Goal: Task Accomplishment & Management: Use online tool/utility

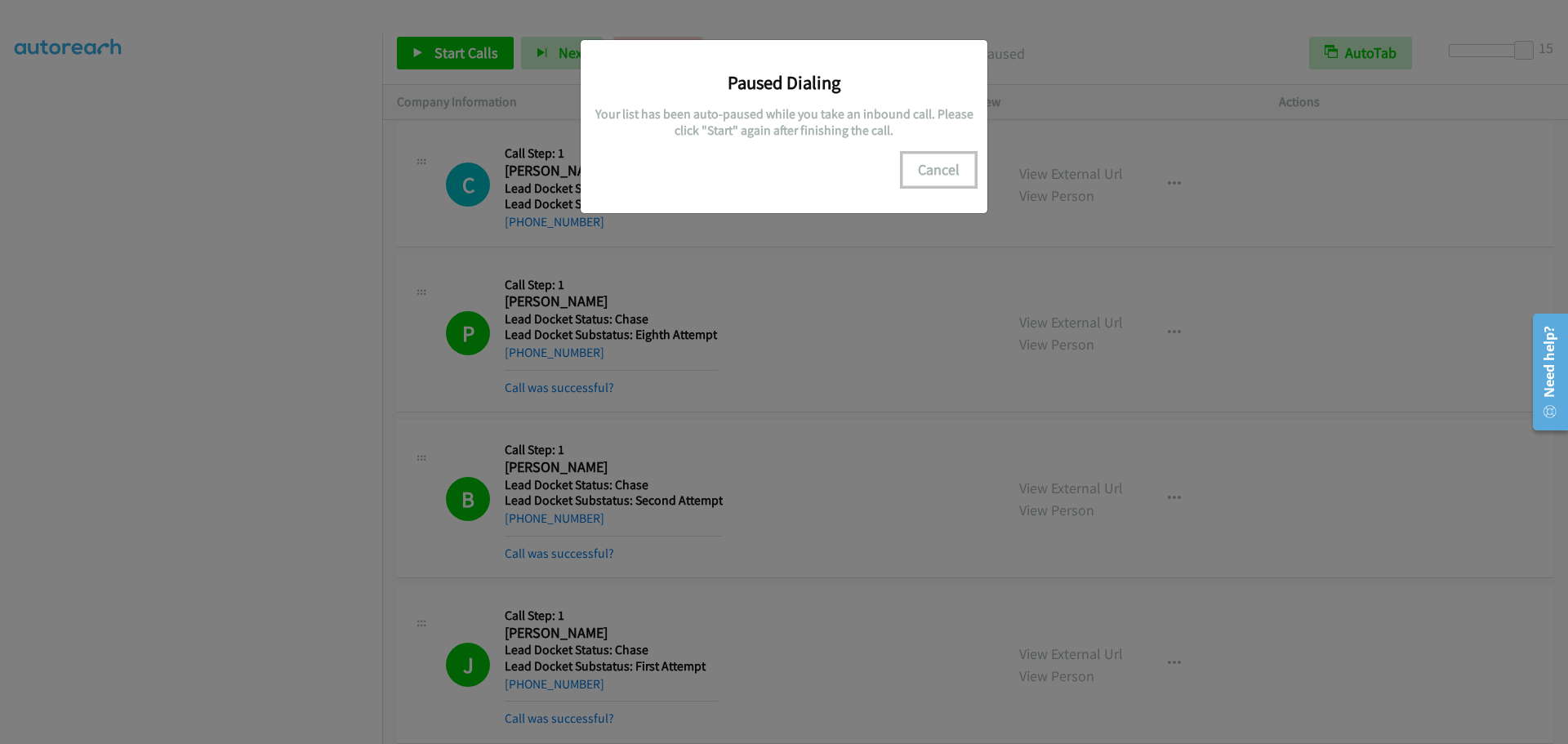
click at [909, 178] on button "Cancel" at bounding box center [939, 170] width 73 height 32
click at [921, 173] on button "Cancel" at bounding box center [939, 170] width 73 height 32
click at [964, 171] on button "Cancel" at bounding box center [939, 170] width 73 height 32
click at [926, 179] on button "Cancel" at bounding box center [939, 170] width 73 height 32
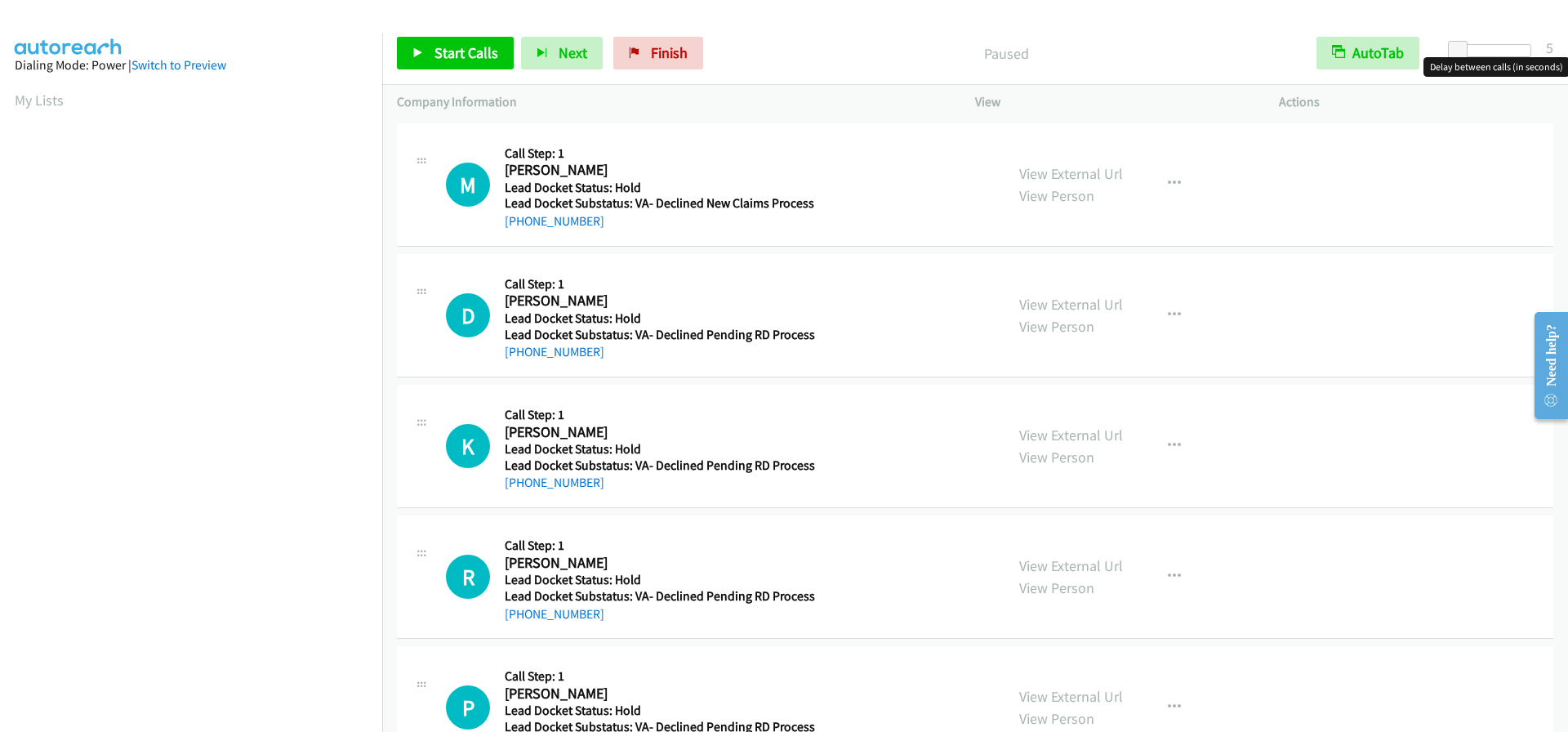
click at [1494, 50] on div at bounding box center [1493, 51] width 75 height 13
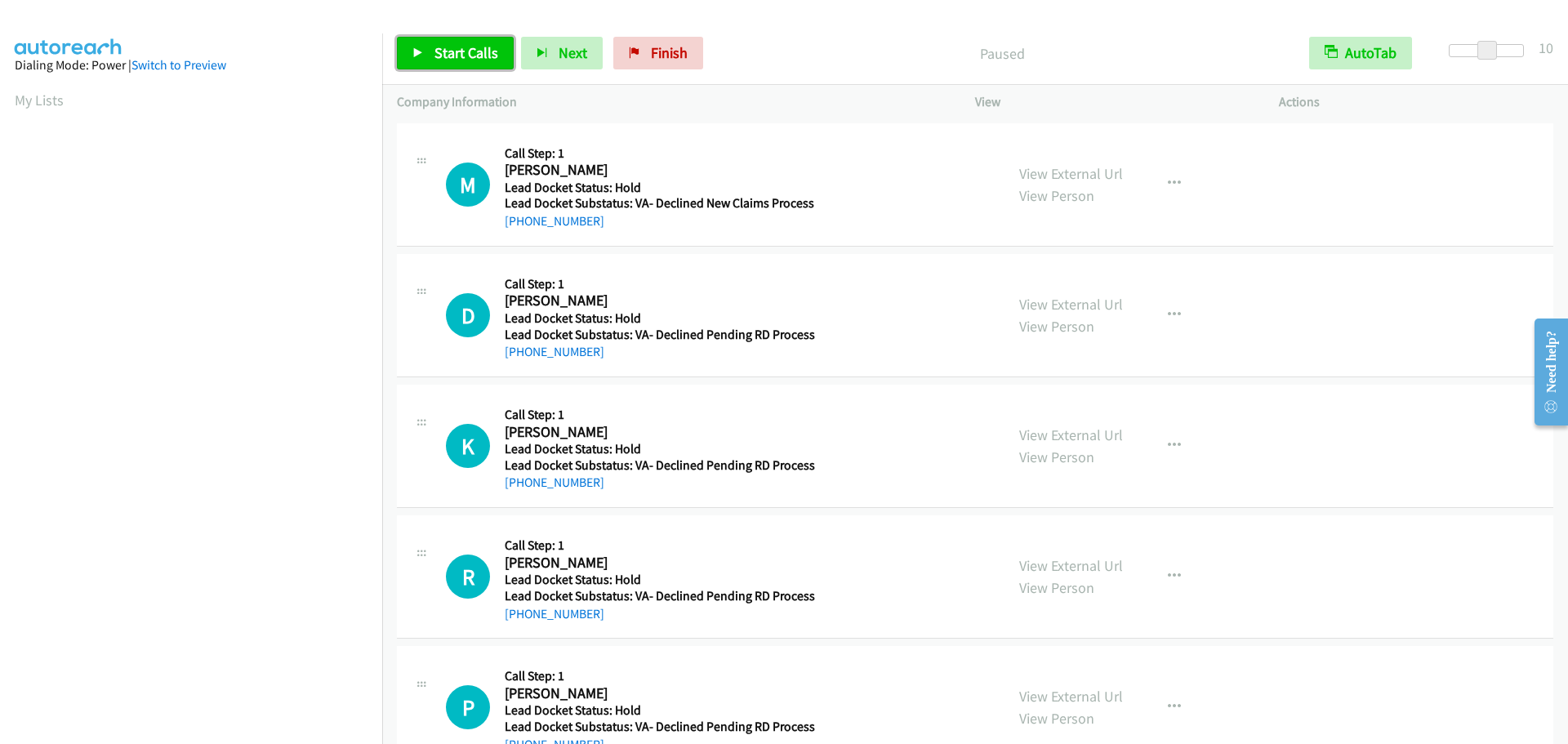
click at [405, 50] on link "Start Calls" at bounding box center [455, 53] width 117 height 32
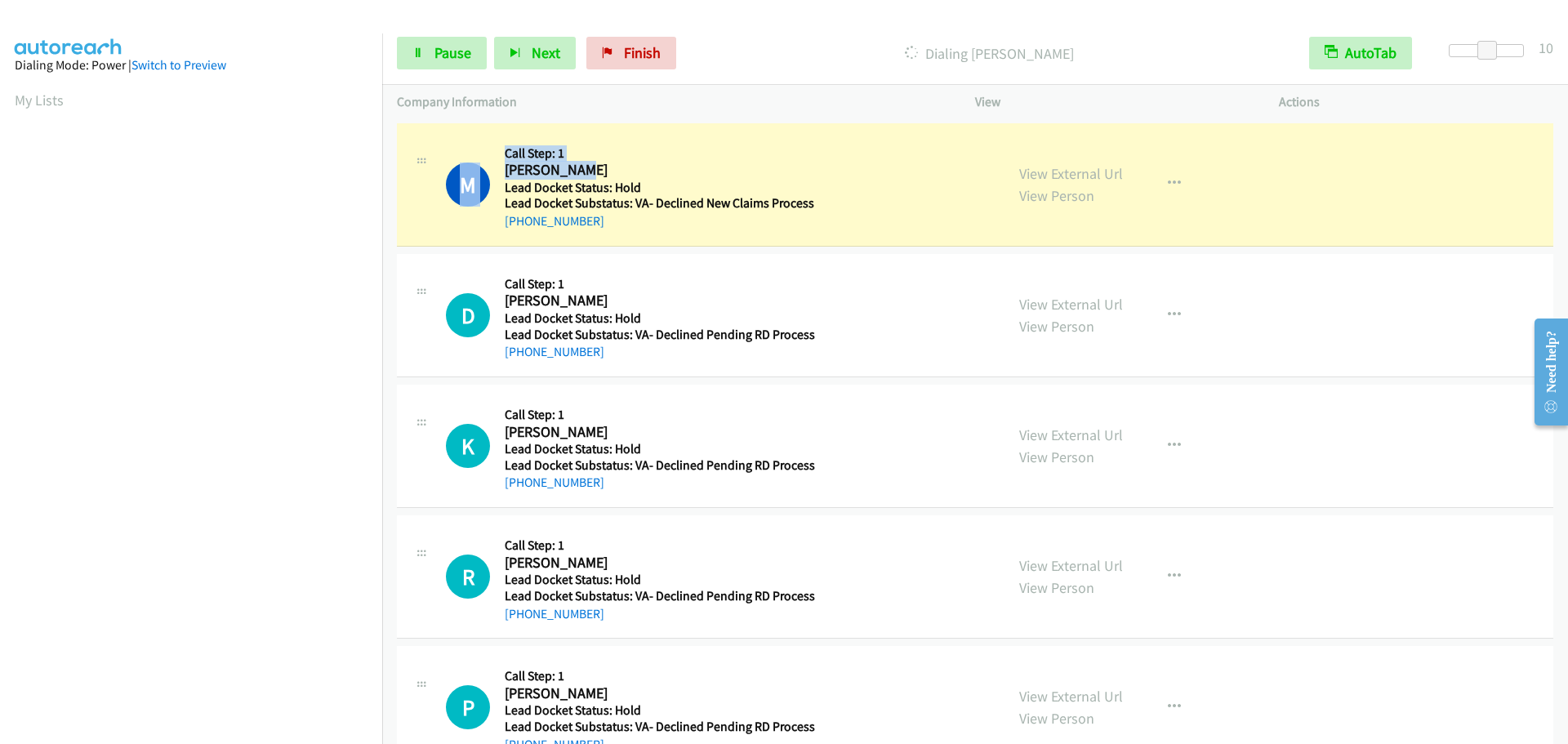
drag, startPoint x: 589, startPoint y: 172, endPoint x: 501, endPoint y: 165, distance: 88.3
click at [501, 165] on div "M Callback Scheduled Call Step: 1 Malki Miles America/New_York Lead Docket Stat…" at bounding box center [718, 183] width 544 height 93
click at [574, 152] on h5 "Call Step: 1" at bounding box center [659, 153] width 310 height 16
click at [577, 165] on h2 "Malki Miles" at bounding box center [656, 170] width 304 height 19
click at [578, 172] on h2 "Malki Miles" at bounding box center [656, 170] width 304 height 19
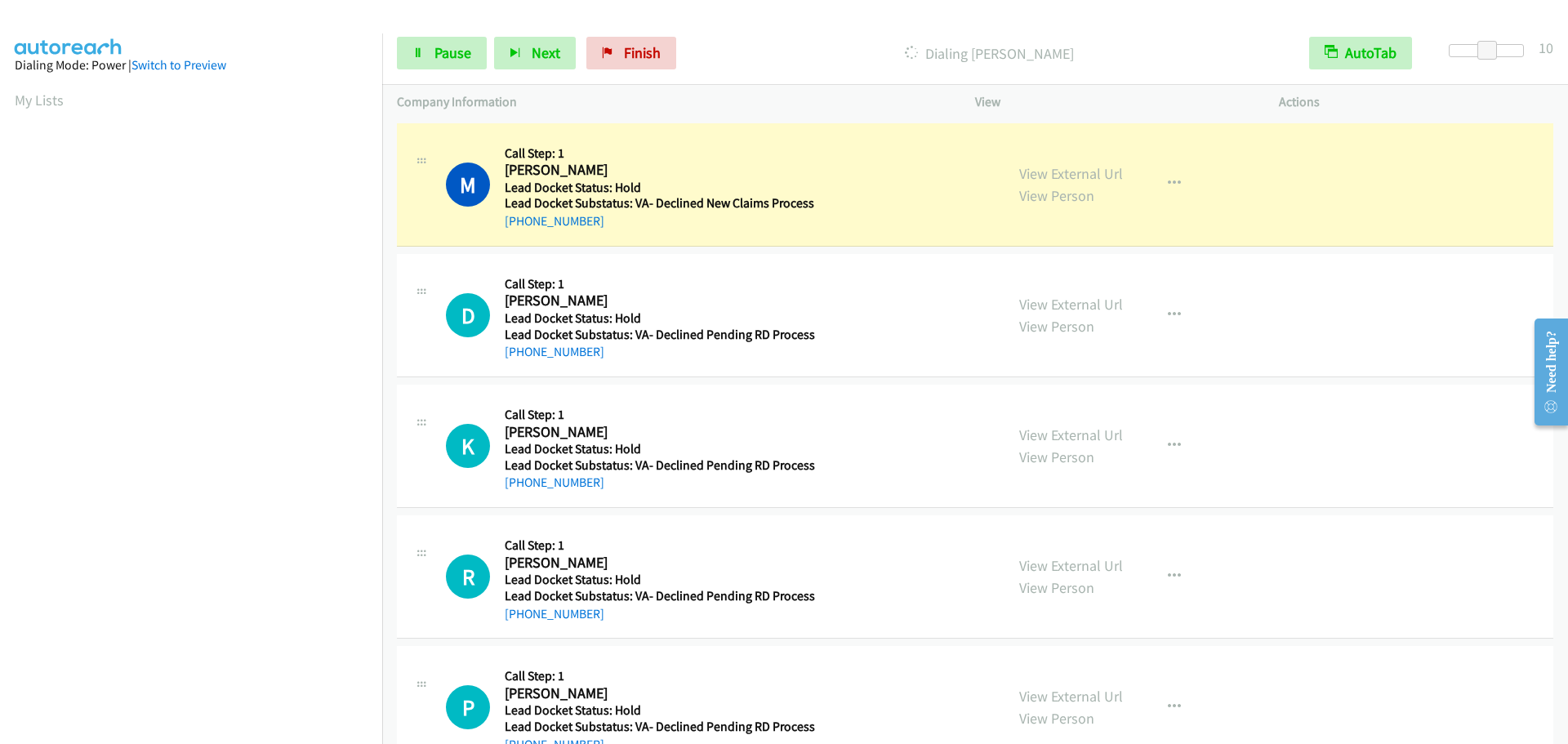
click at [506, 172] on h2 "Malki Miles" at bounding box center [656, 170] width 304 height 19
drag, startPoint x: 501, startPoint y: 168, endPoint x: 584, endPoint y: 167, distance: 83.0
click at [584, 167] on div "M Callback Scheduled Call Step: 1 Malki Miles America/New_York Lead Docket Stat…" at bounding box center [718, 183] width 544 height 93
click at [614, 163] on h2 "Malki Miles" at bounding box center [656, 170] width 304 height 19
drag, startPoint x: 589, startPoint y: 167, endPoint x: 505, endPoint y: 172, distance: 84.1
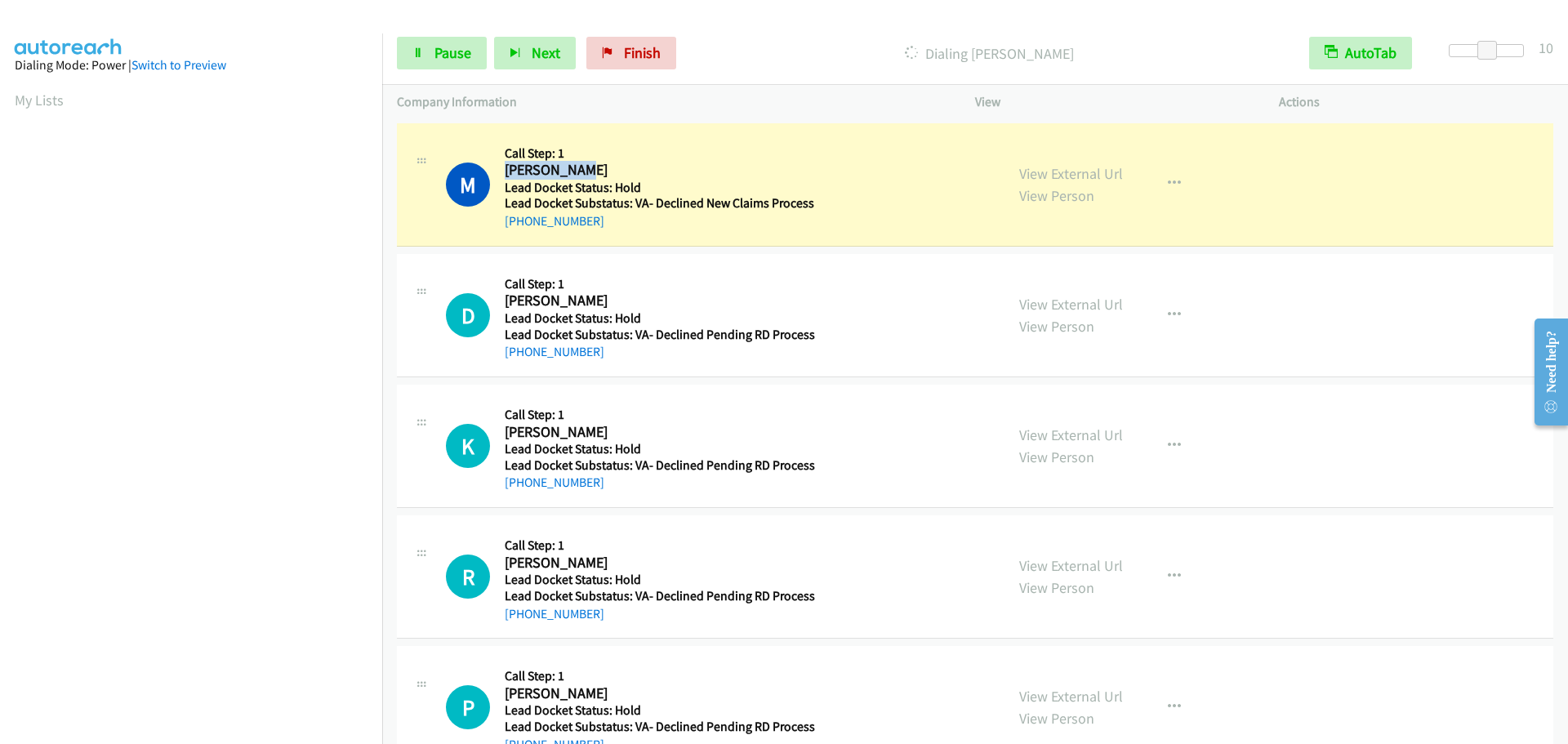
click at [505, 172] on h2 "Malki Miles" at bounding box center [656, 170] width 304 height 19
copy h2 "Malki Miles"
click at [1457, 58] on body "Start Calls Pause Next Finish Dialing Malki Miles AutoTab AutoTab 10 Company In…" at bounding box center [784, 38] width 1568 height 77
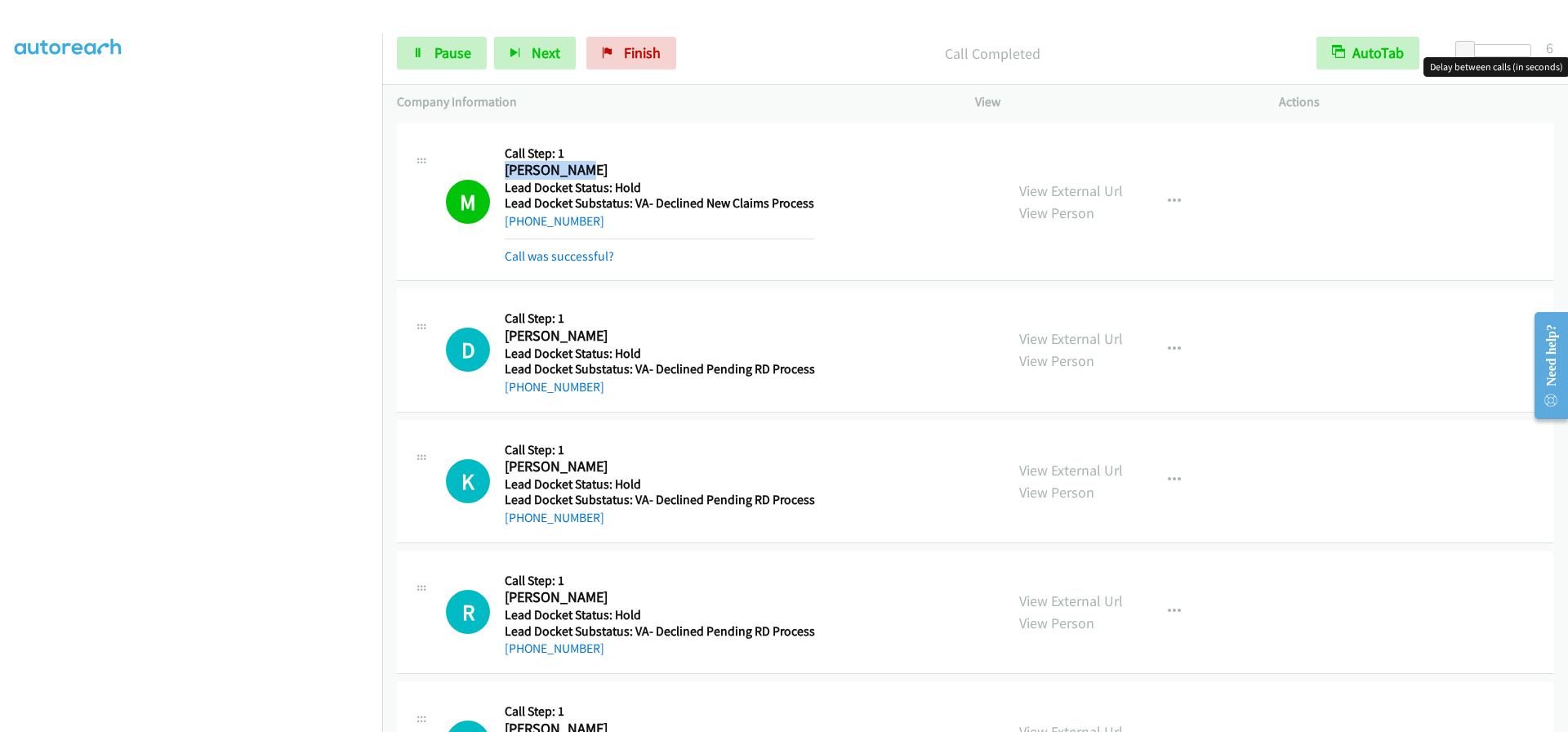
click at [1520, 54] on div at bounding box center [1493, 51] width 75 height 13
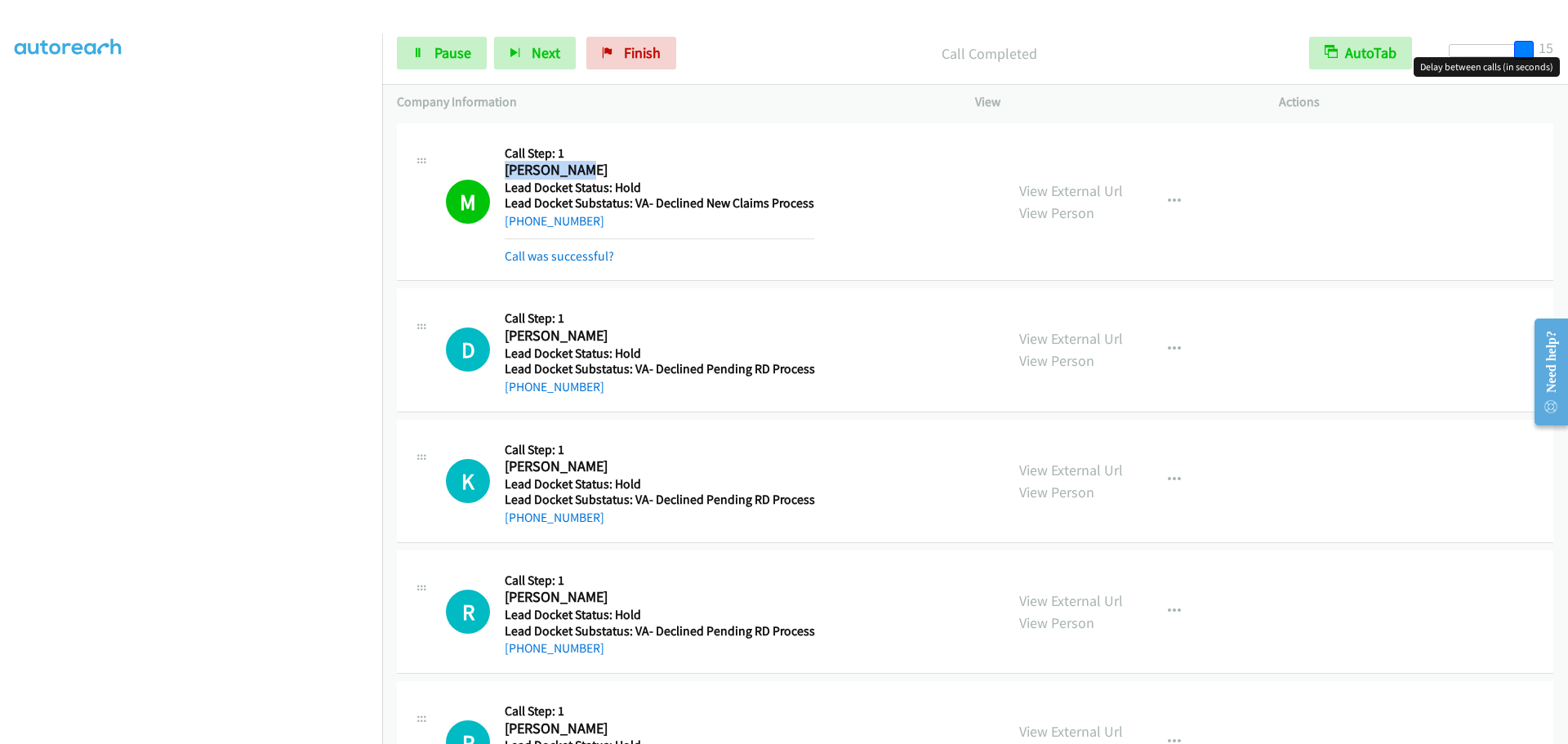
drag, startPoint x: 1506, startPoint y: 48, endPoint x: 1545, endPoint y: 48, distance: 39.0
click at [1545, 48] on div "Start Calls Pause Next Finish Call Completed AutoTab AutoTab 15" at bounding box center [975, 53] width 1186 height 63
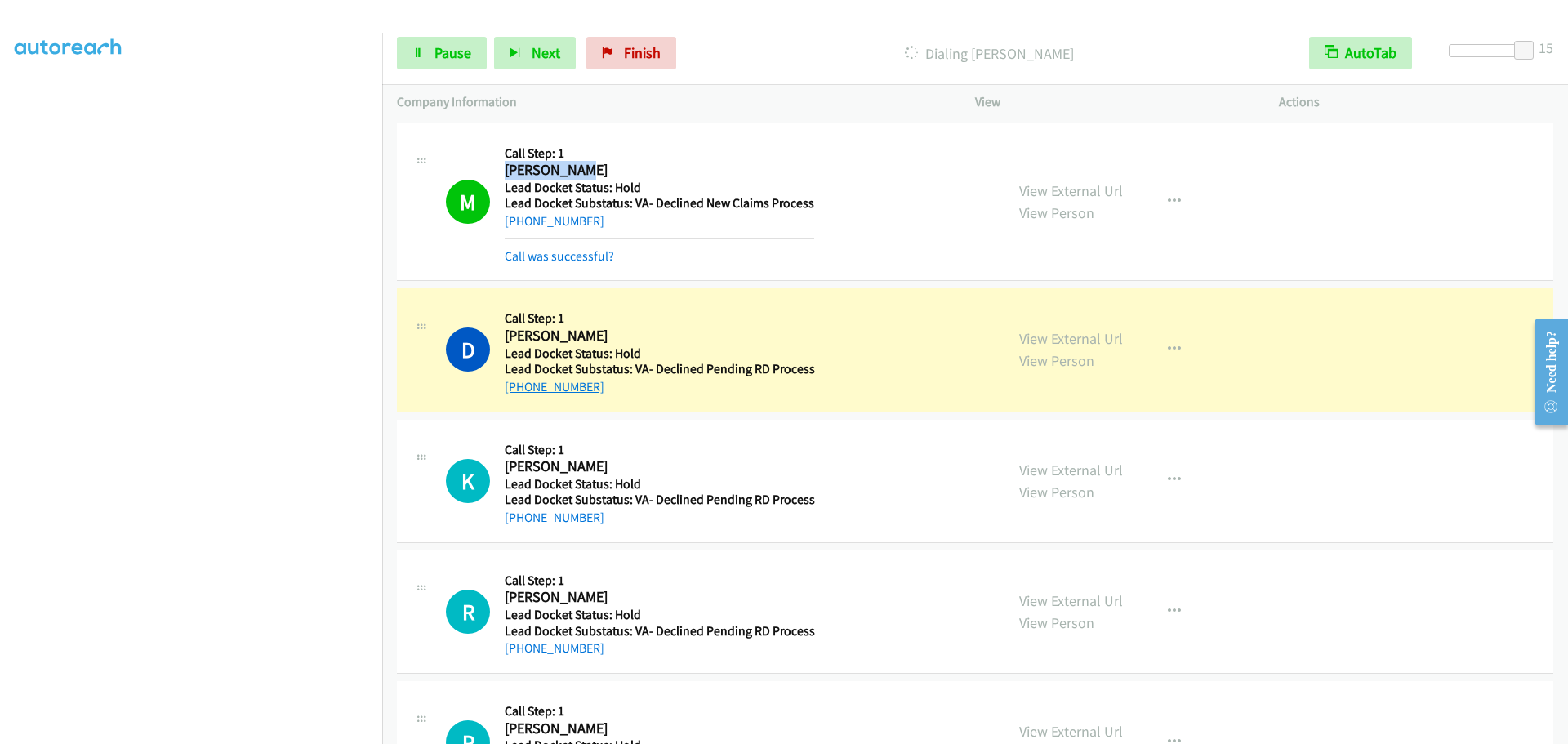
drag, startPoint x: 612, startPoint y: 391, endPoint x: 515, endPoint y: 388, distance: 97.0
click at [515, 388] on div "+1 757-334-6196" at bounding box center [659, 387] width 311 height 20
copy link "757-334-6196"
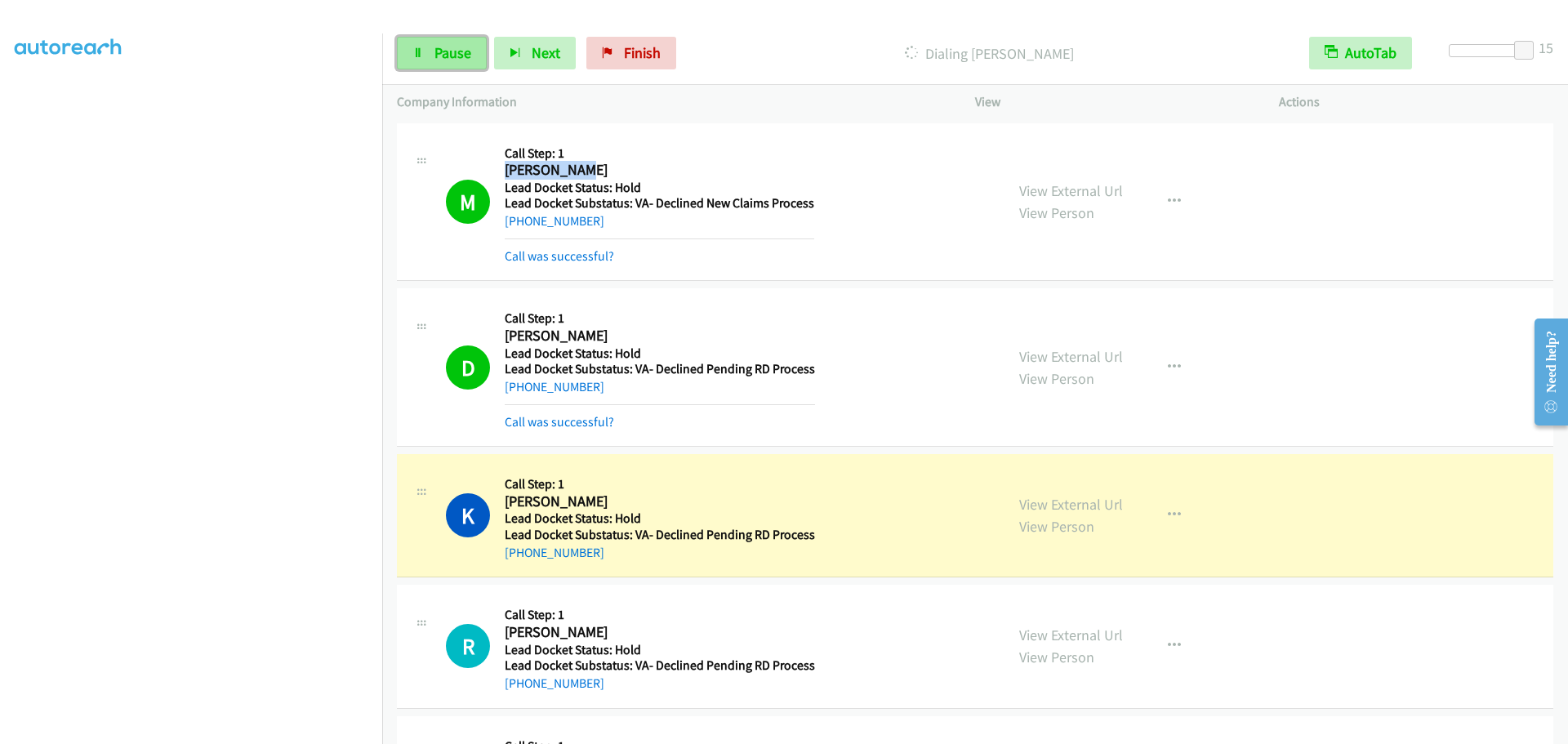
drag, startPoint x: 411, startPoint y: 57, endPoint x: 408, endPoint y: 36, distance: 21.2
click at [411, 58] on link "Pause" at bounding box center [441, 53] width 90 height 32
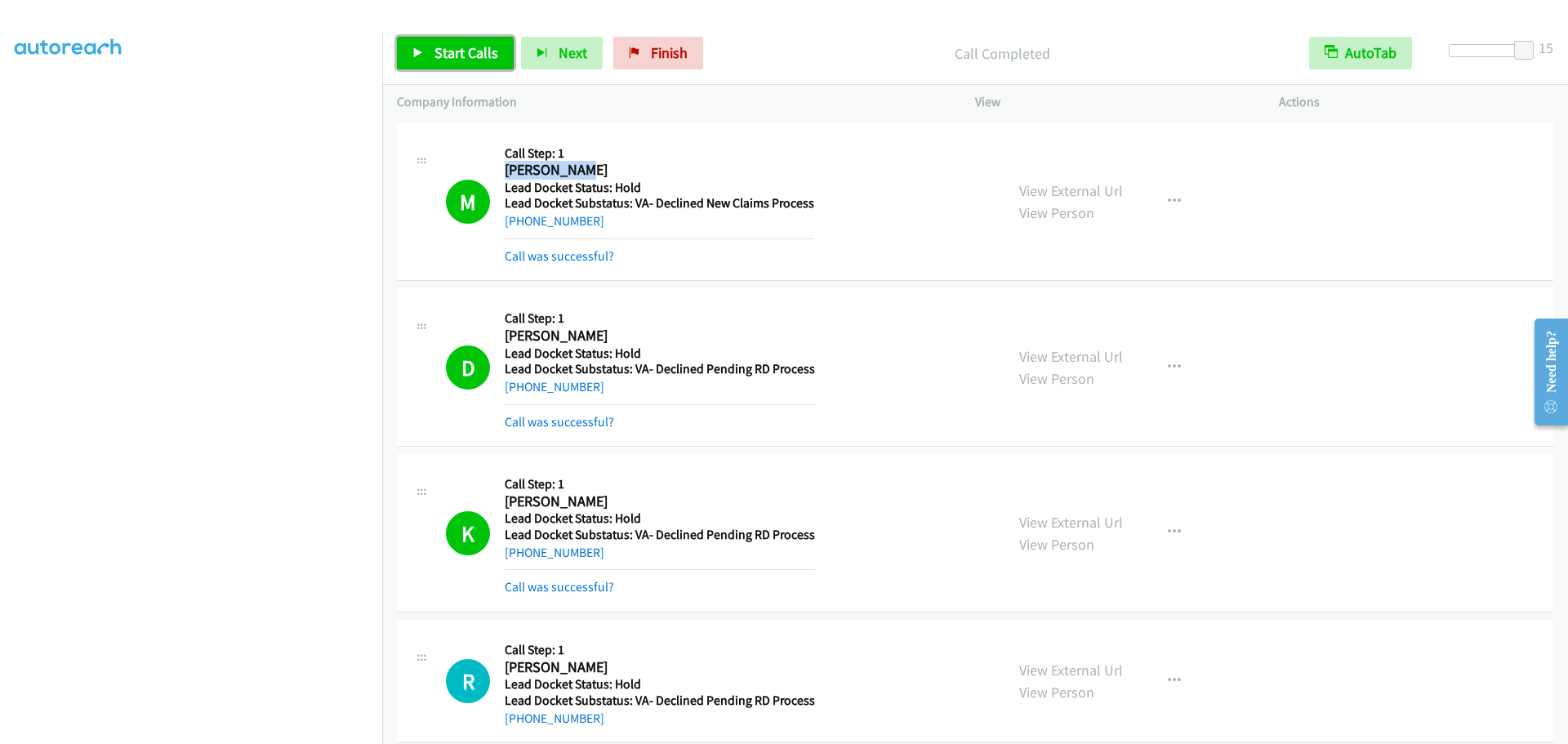
click at [469, 47] on span "Start Calls" at bounding box center [466, 53] width 64 height 19
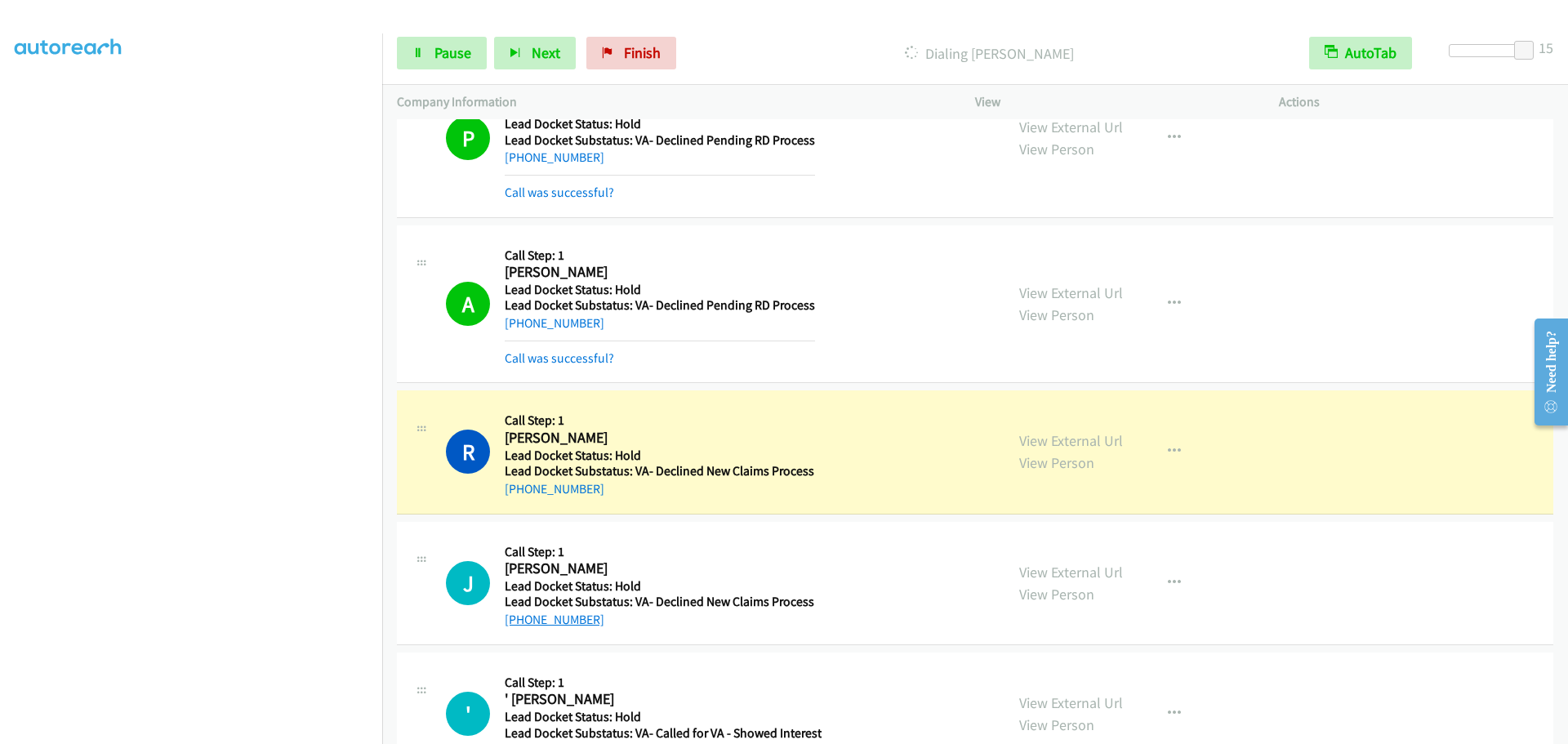
scroll to position [898, 0]
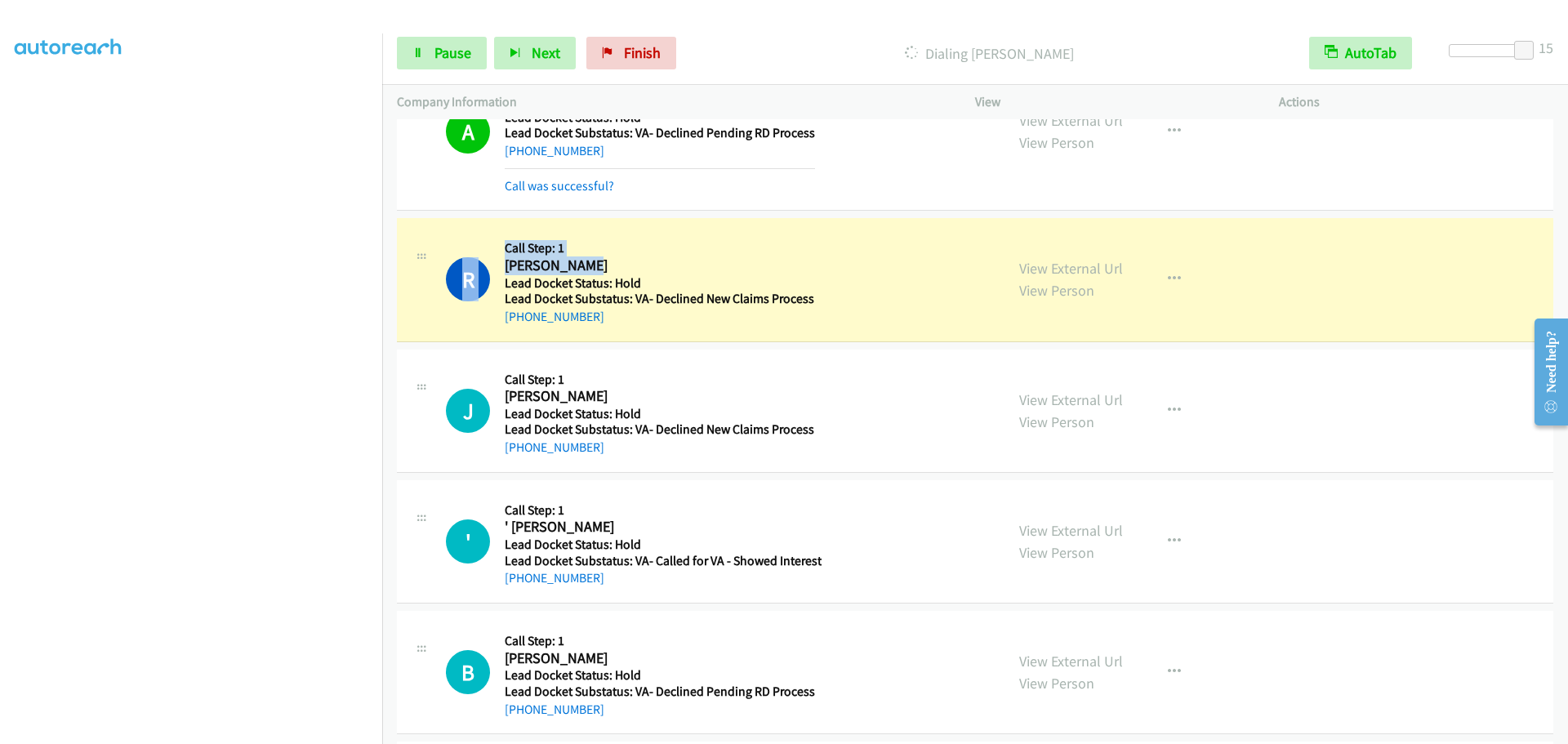
drag, startPoint x: 599, startPoint y: 267, endPoint x: 504, endPoint y: 266, distance: 95.0
click at [504, 266] on div "R Callback Scheduled Call Step: 1 Ronald Lange America/Chicago Lead Docket Stat…" at bounding box center [718, 279] width 544 height 93
click at [586, 245] on h5 "Call Step: 1" at bounding box center [659, 247] width 310 height 16
drag, startPoint x: 595, startPoint y: 264, endPoint x: 507, endPoint y: 273, distance: 88.5
click at [507, 273] on h2 "Ronald Lange" at bounding box center [659, 266] width 310 height 19
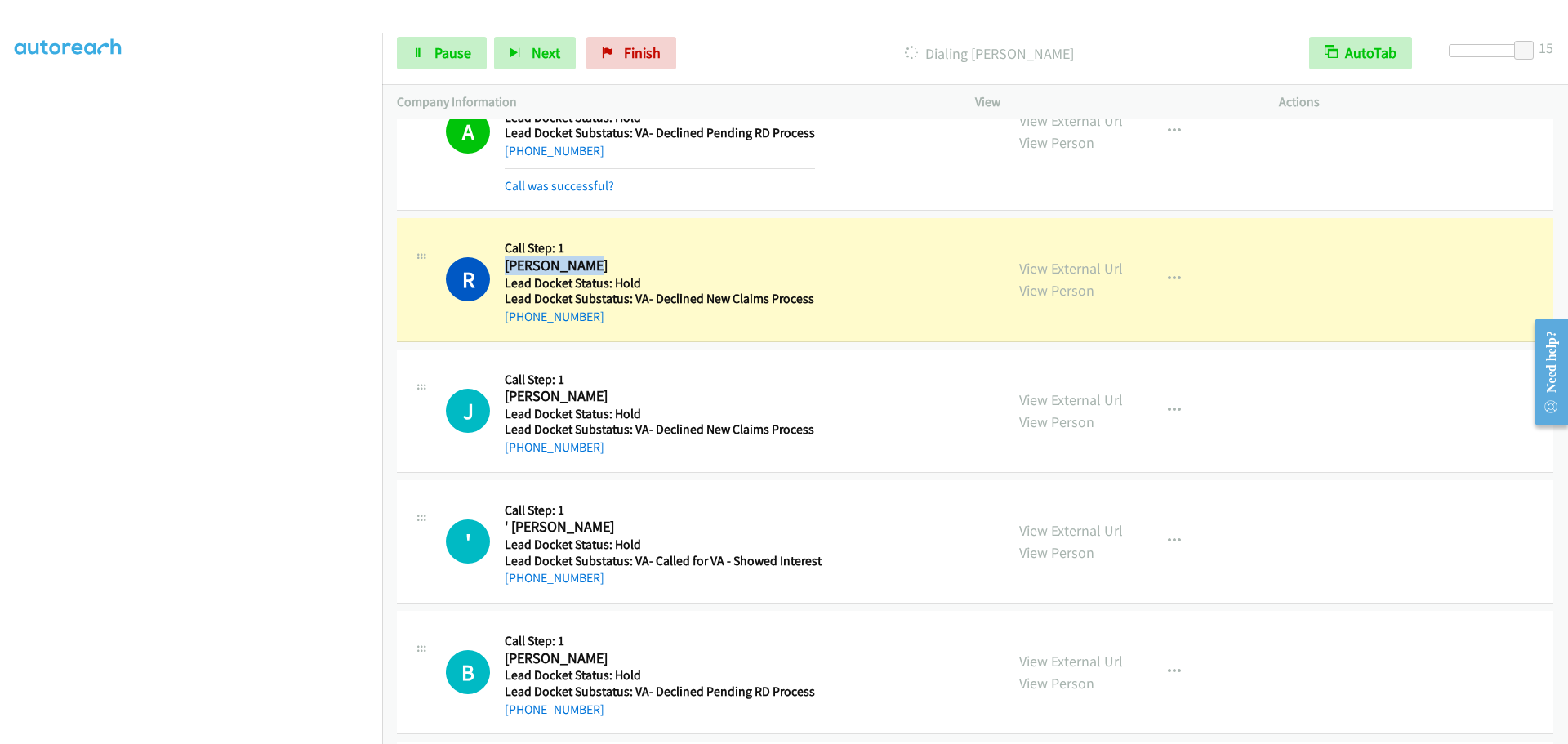
copy h2 "Ronald Lange"
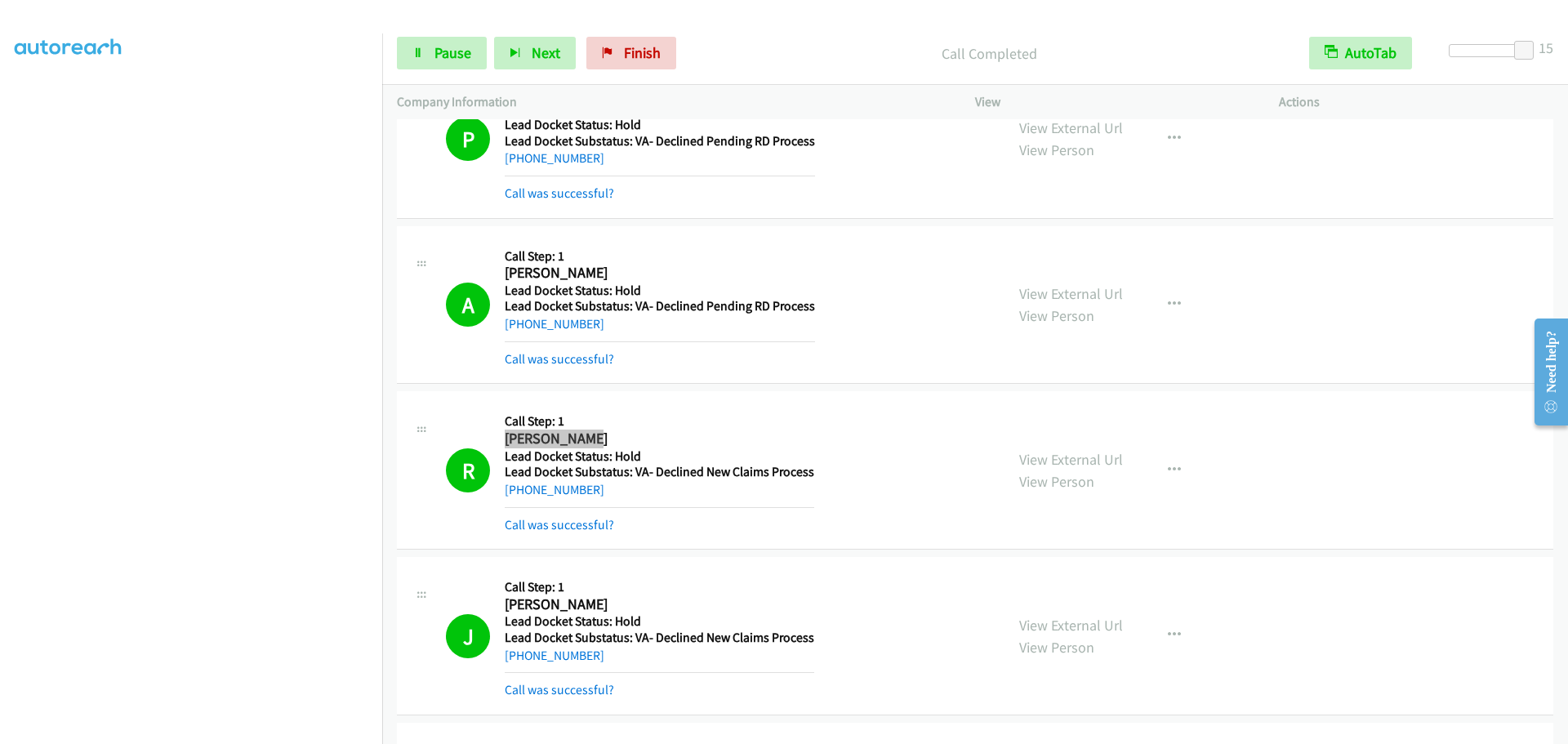
scroll to position [1113, 0]
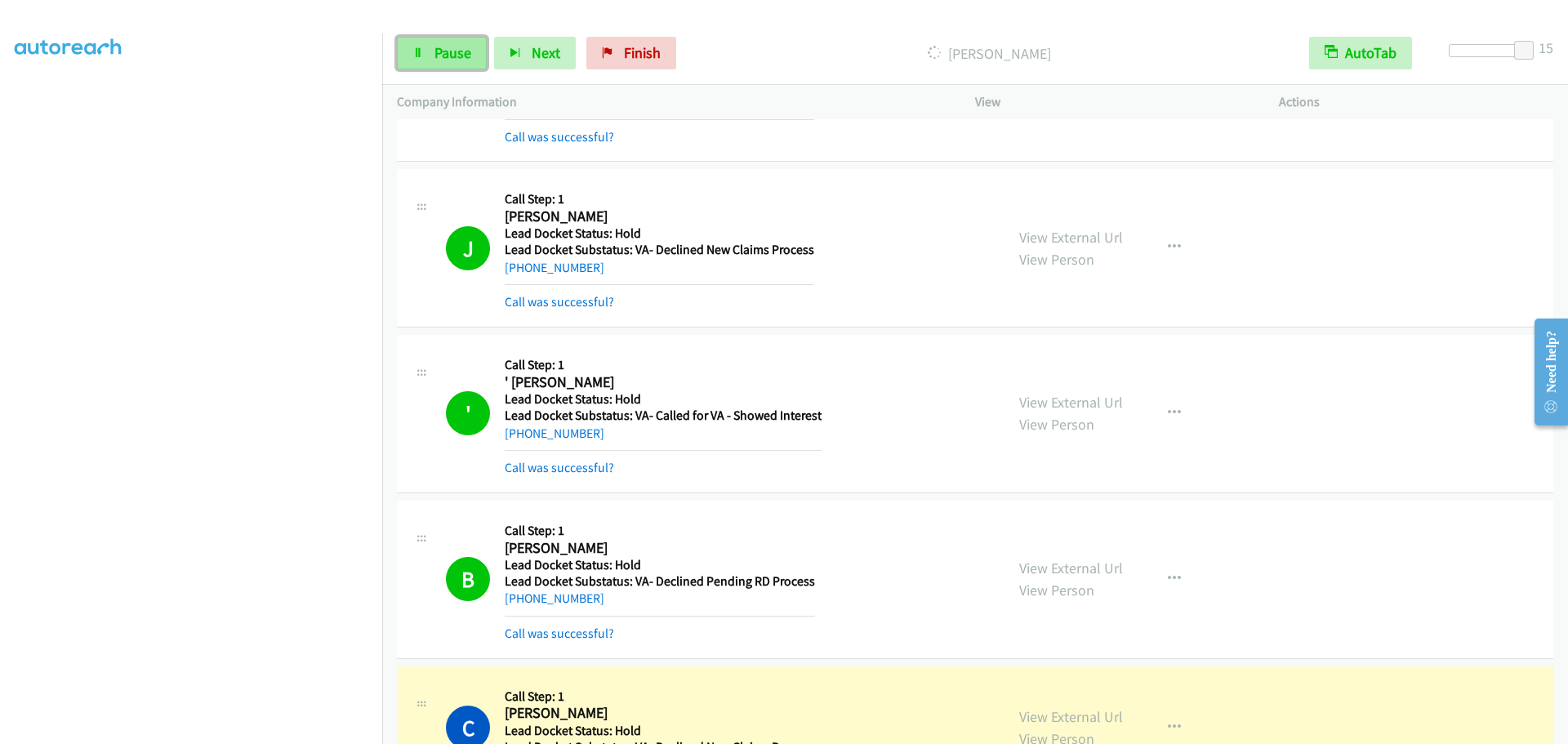
click at [407, 48] on link "Pause" at bounding box center [441, 53] width 90 height 32
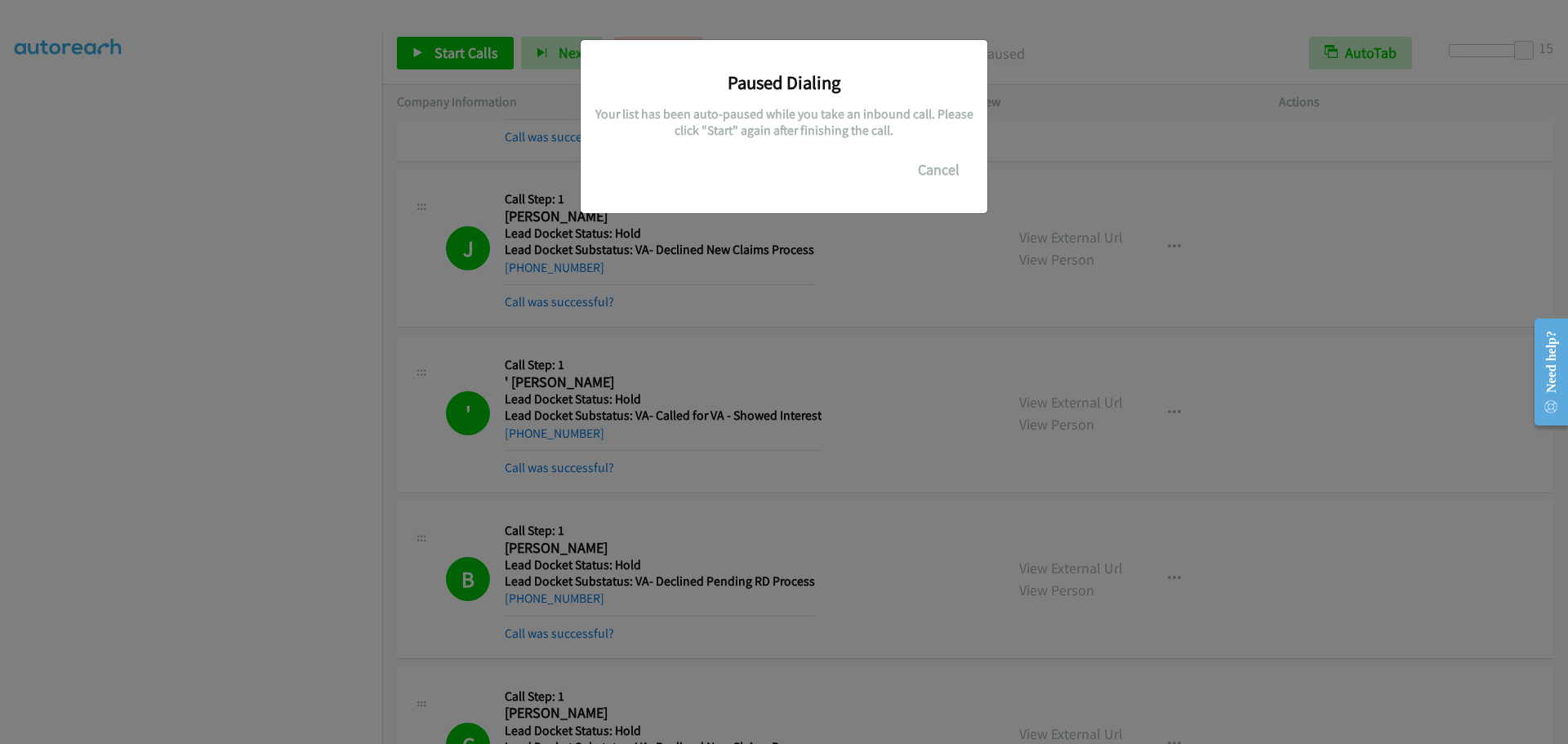
click at [186, 94] on div "Paused Dialing Your list has been auto-paused while you take an inbound call. P…" at bounding box center [784, 378] width 1568 height 729
click at [944, 174] on button "Cancel" at bounding box center [939, 170] width 73 height 32
click at [919, 164] on button "Cancel" at bounding box center [939, 170] width 73 height 32
click at [938, 166] on button "Cancel" at bounding box center [939, 170] width 73 height 32
click at [951, 155] on button "Cancel" at bounding box center [939, 170] width 73 height 32
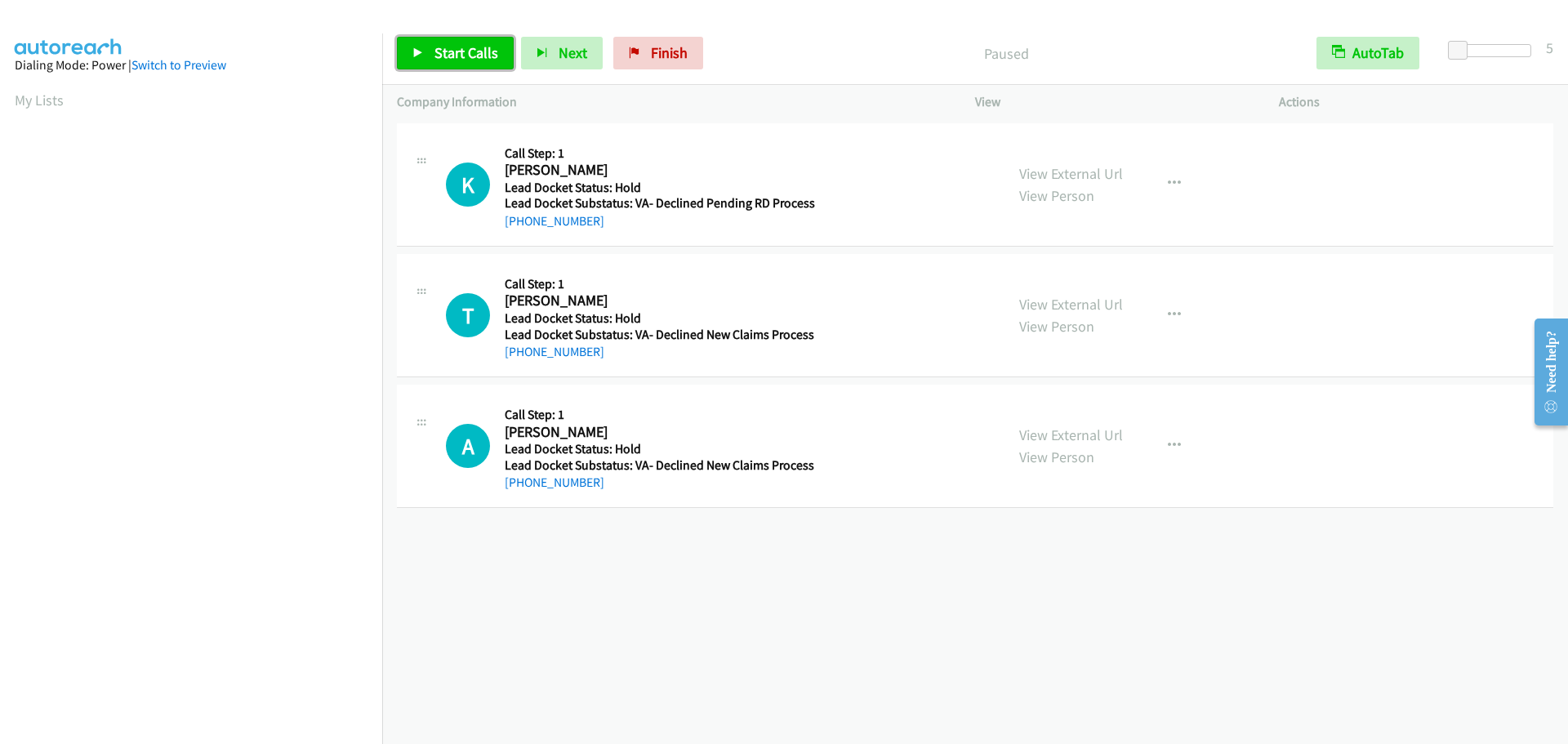
click at [450, 57] on span "Start Calls" at bounding box center [466, 53] width 64 height 19
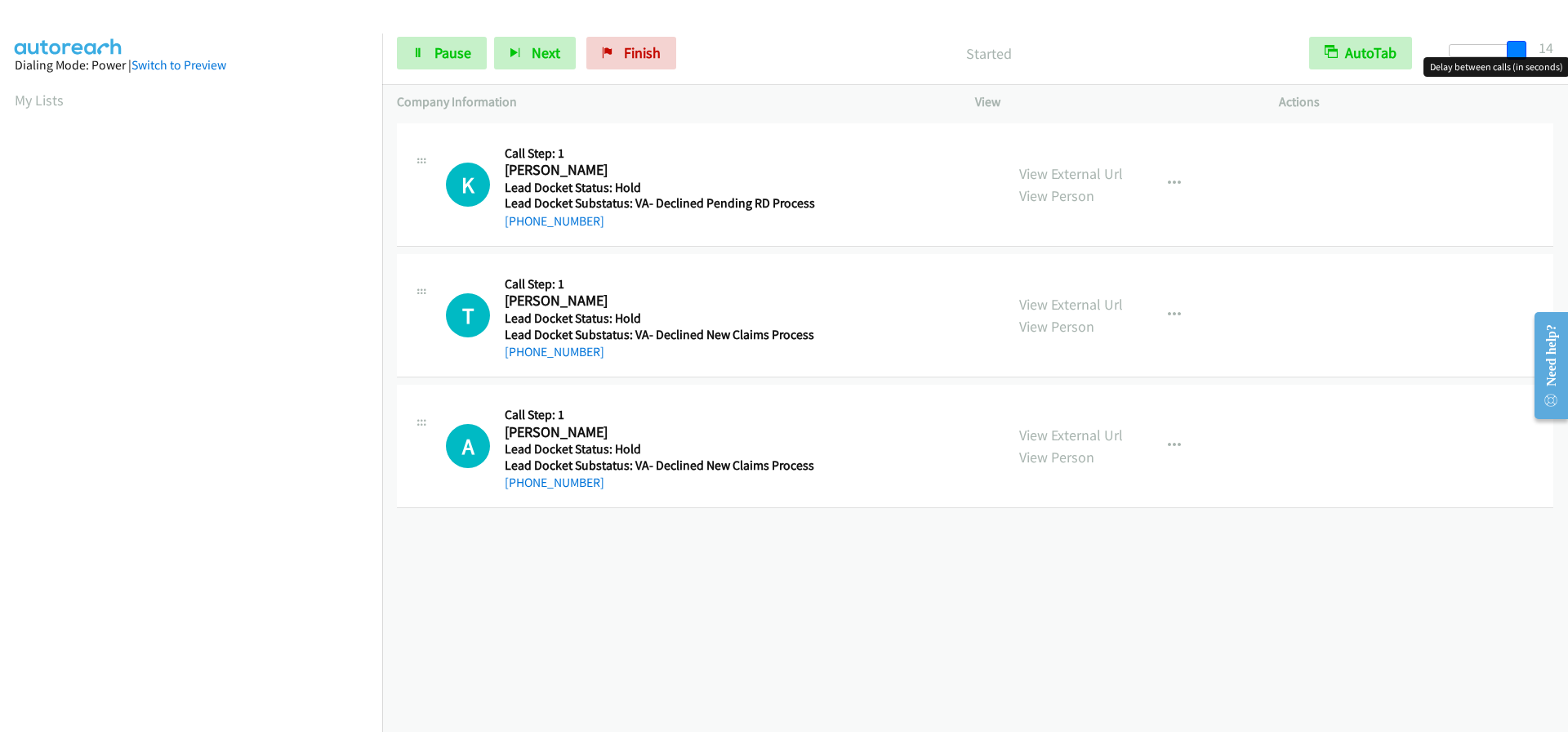
click at [1521, 54] on div at bounding box center [1487, 51] width 75 height 13
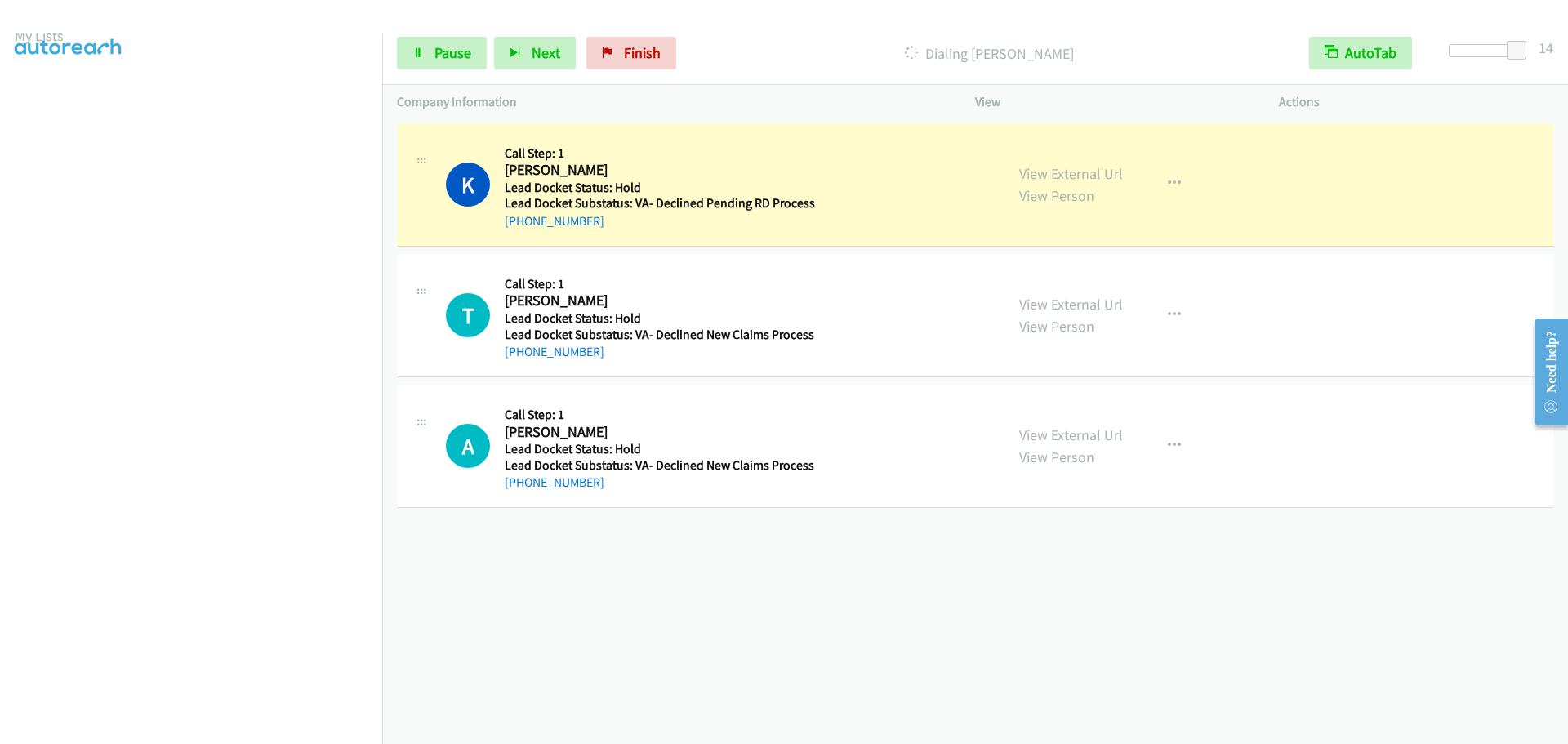
scroll to position [172, 0]
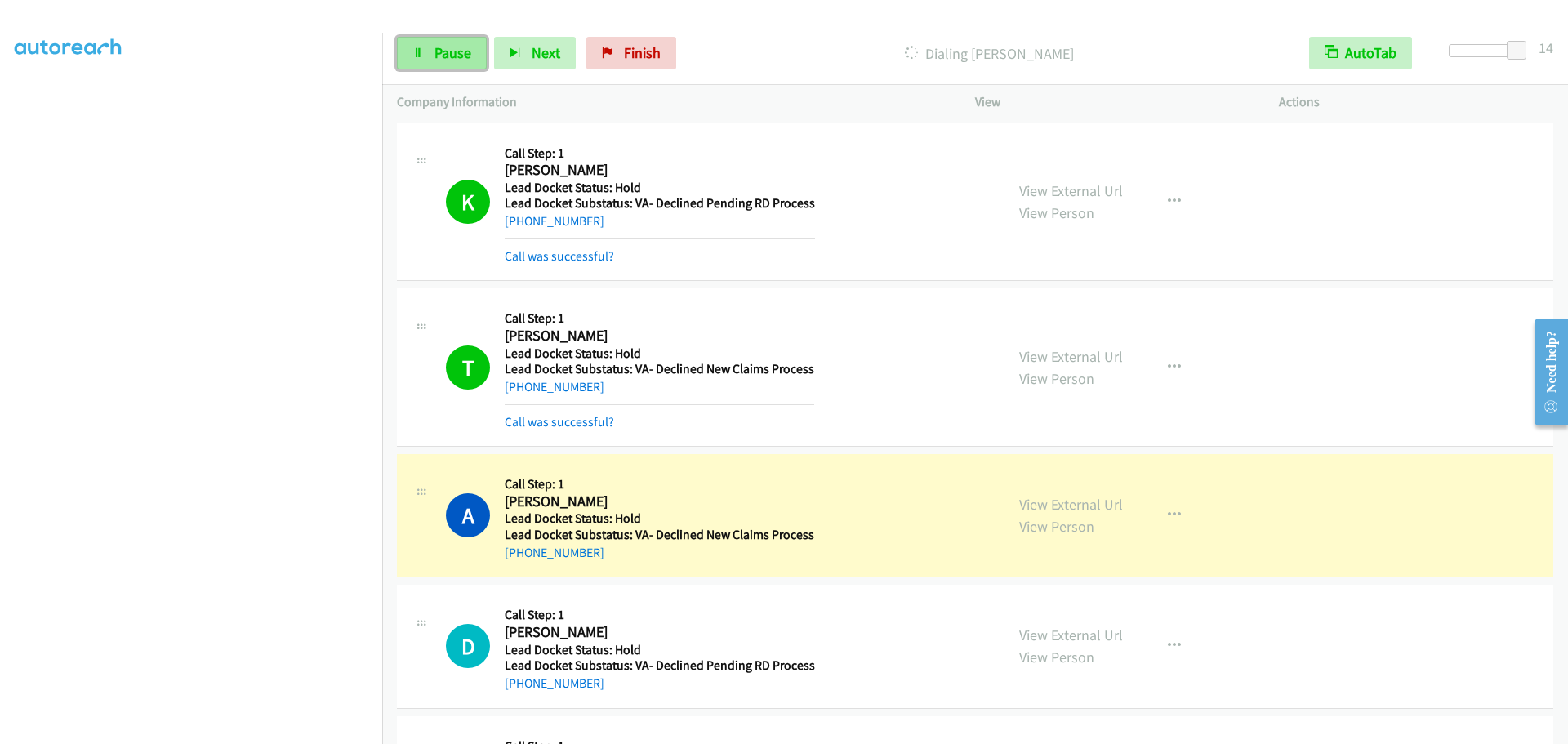
click at [407, 53] on link "Pause" at bounding box center [441, 53] width 90 height 32
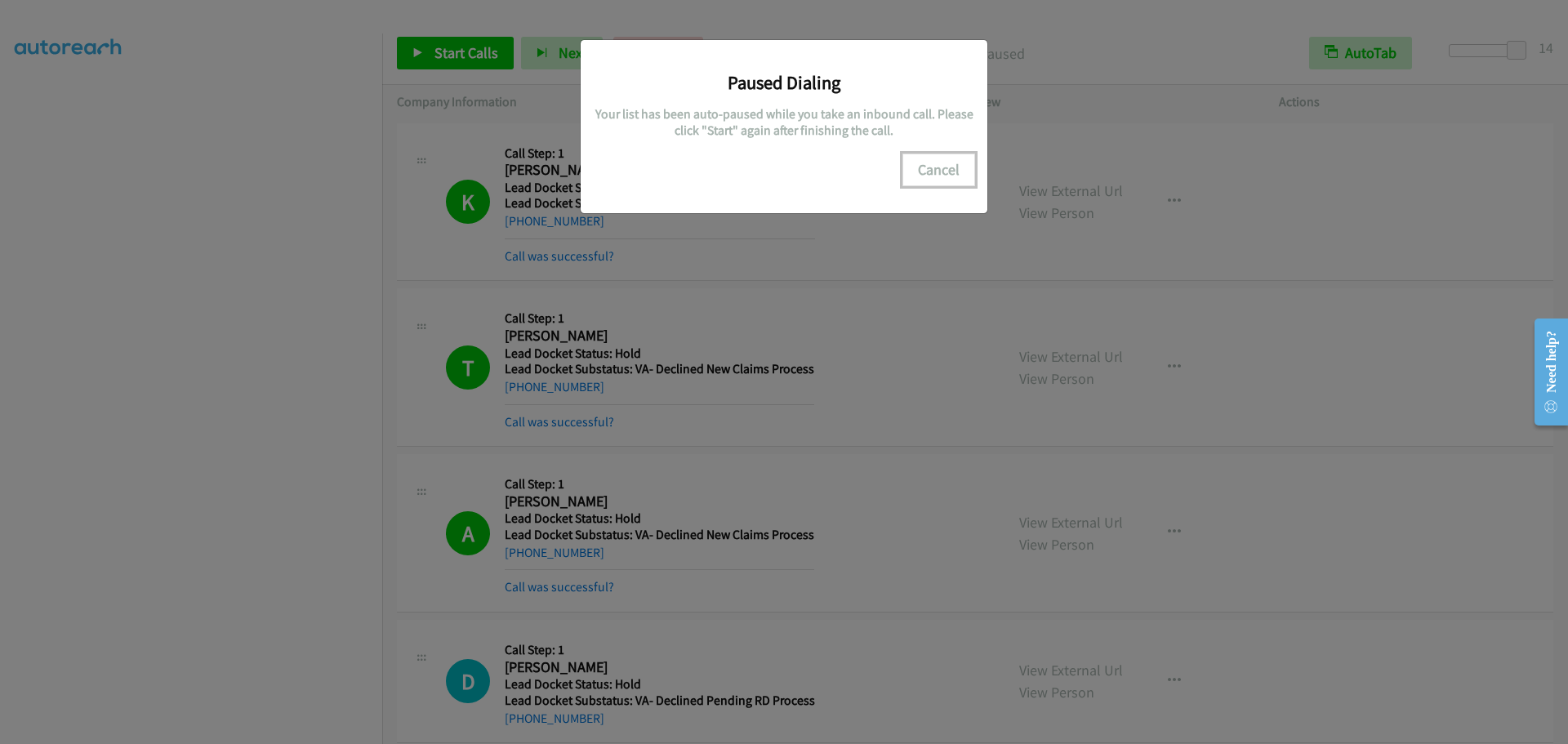
click at [947, 171] on button "Cancel" at bounding box center [939, 170] width 73 height 32
click at [944, 165] on button "Cancel" at bounding box center [939, 170] width 73 height 32
click at [948, 167] on button "Cancel" at bounding box center [939, 170] width 73 height 32
click at [944, 169] on button "Cancel" at bounding box center [939, 170] width 73 height 32
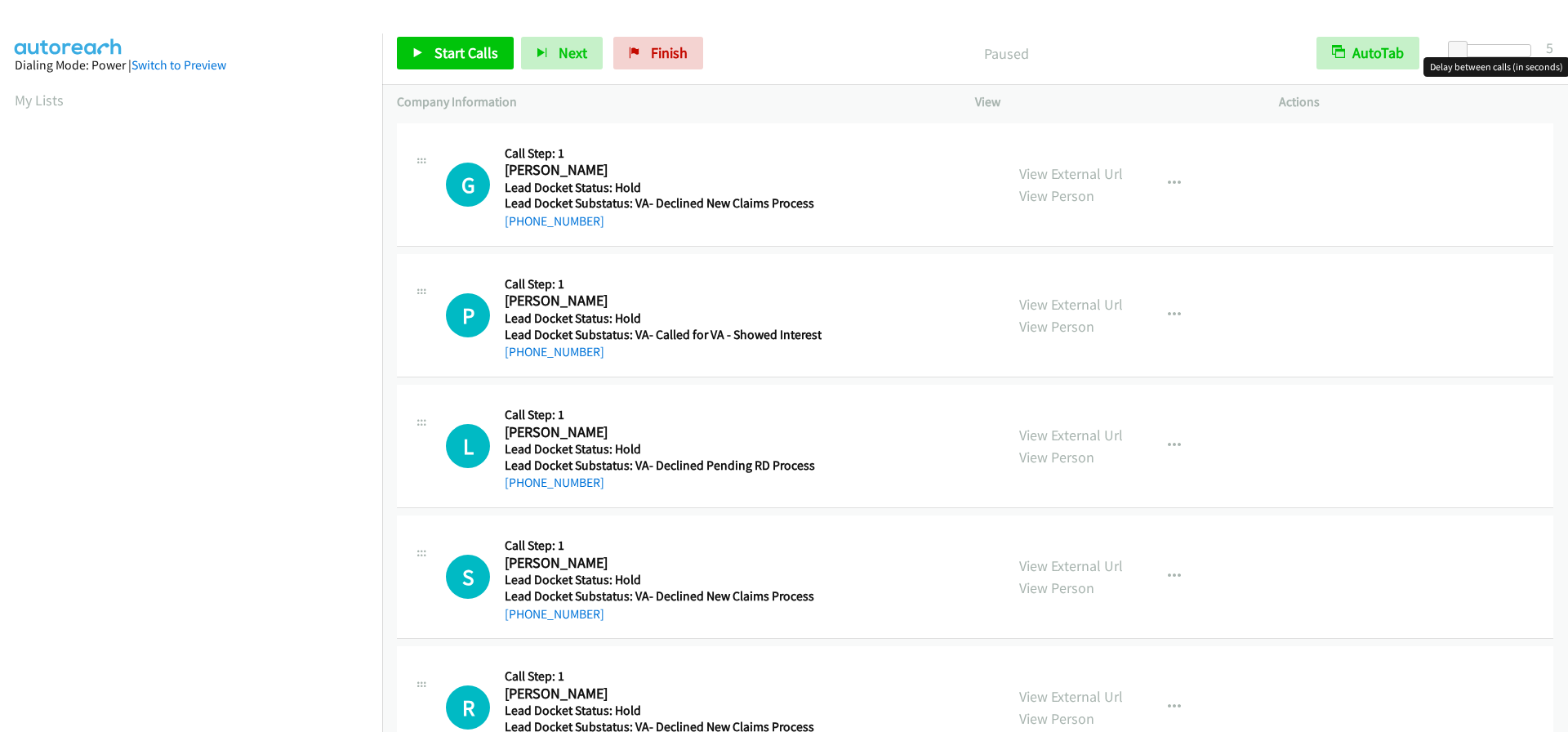
click at [1512, 48] on div at bounding box center [1493, 51] width 75 height 13
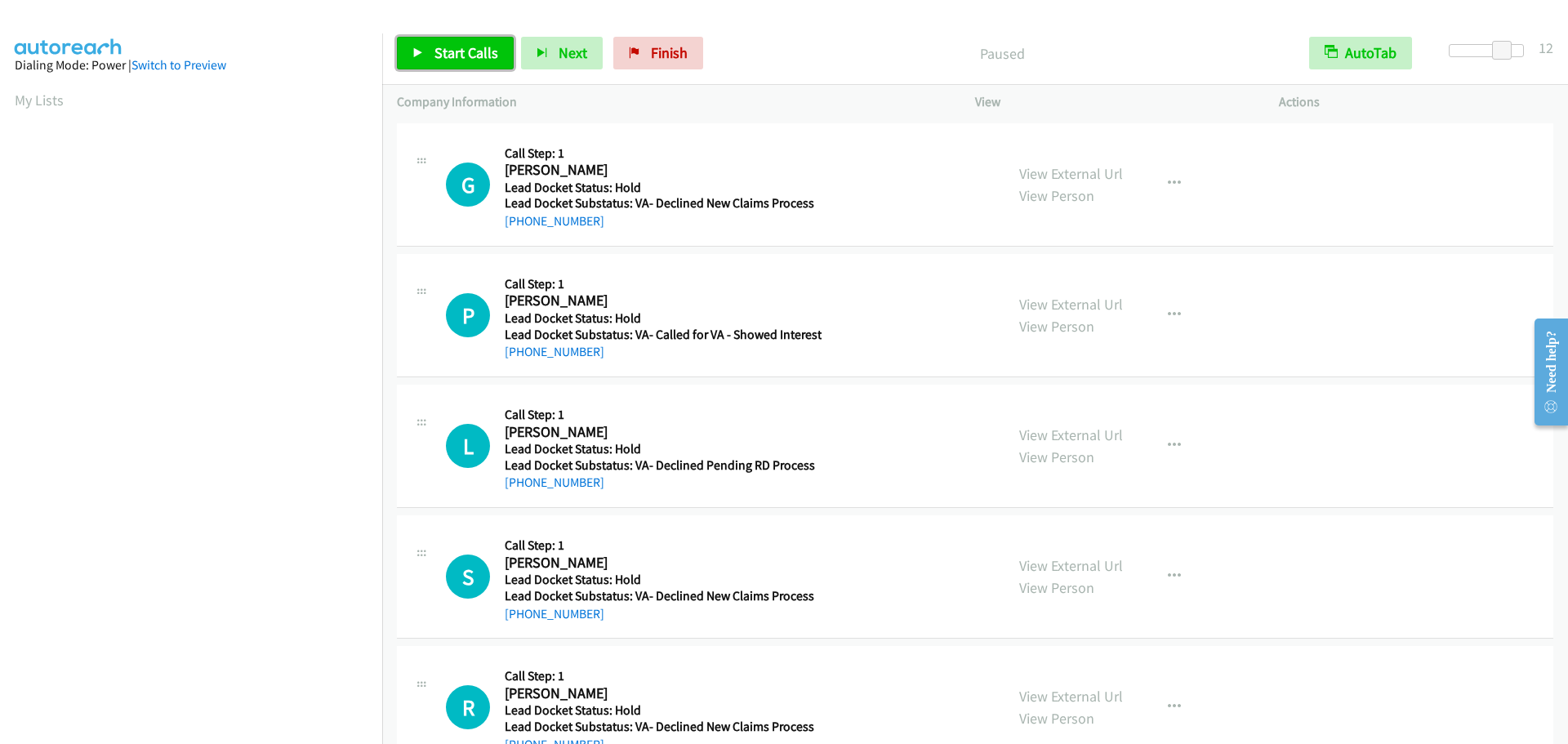
click at [441, 70] on link "Start Calls" at bounding box center [455, 53] width 117 height 32
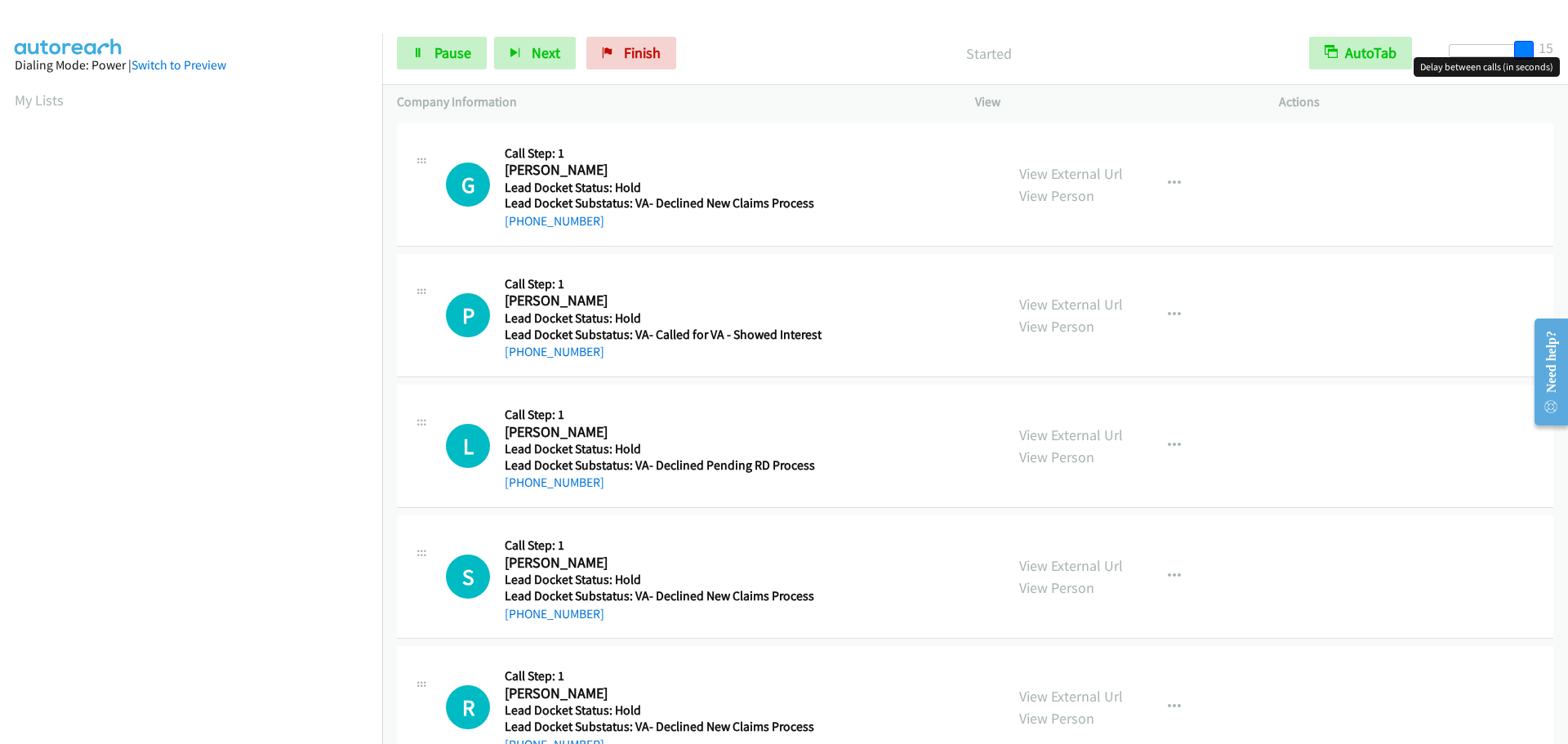
drag, startPoint x: 1511, startPoint y: 42, endPoint x: 1568, endPoint y: 37, distance: 57.2
click at [1568, 37] on div "Start Calls Pause Next Finish Started AutoTab AutoTab 15" at bounding box center [975, 53] width 1186 height 63
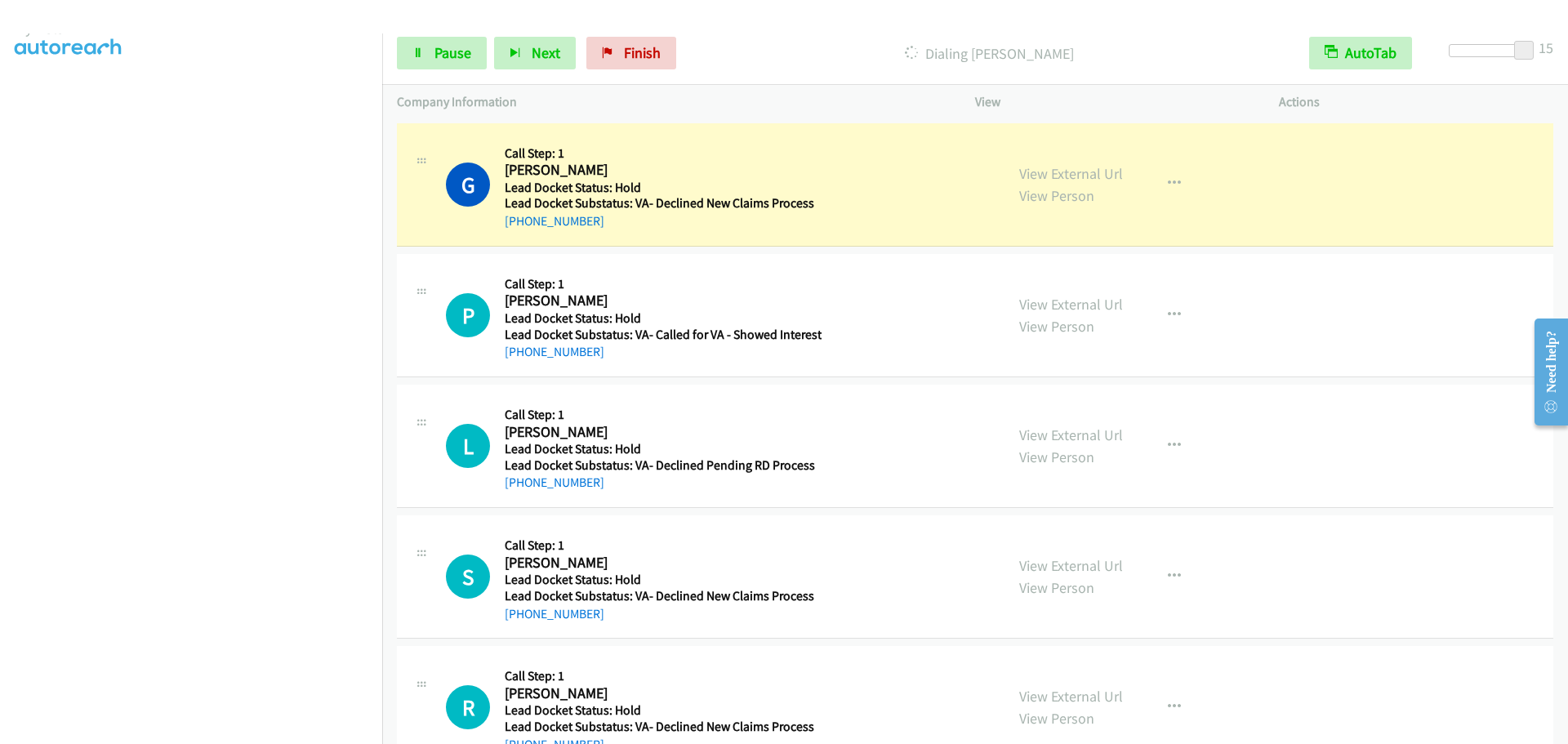
scroll to position [172, 0]
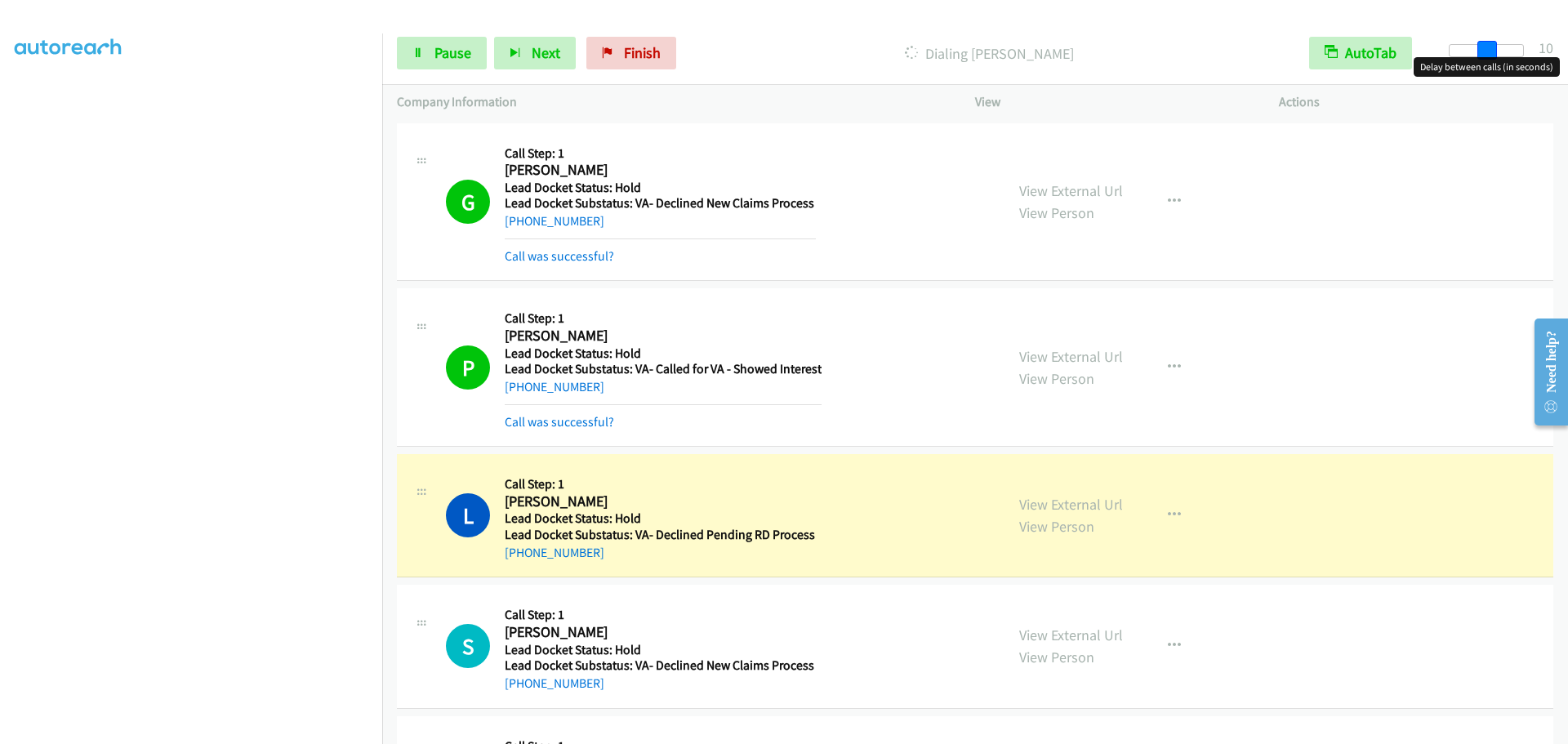
click at [1490, 53] on div at bounding box center [1487, 51] width 75 height 13
drag, startPoint x: 1484, startPoint y: 50, endPoint x: 1471, endPoint y: 51, distance: 13.0
click at [1478, 51] on span at bounding box center [1488, 51] width 20 height 20
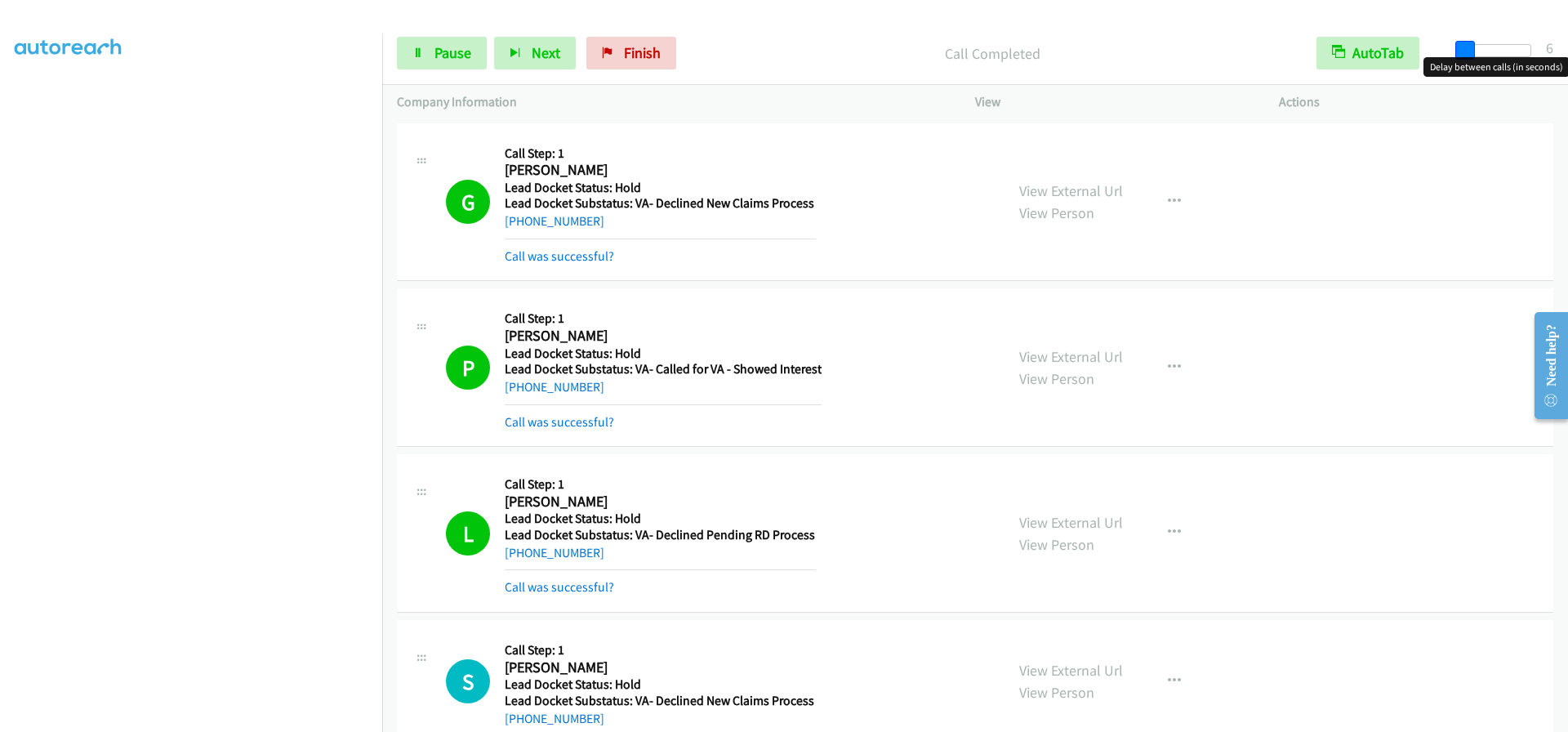
drag, startPoint x: 1484, startPoint y: 54, endPoint x: 1470, endPoint y: 53, distance: 14.0
click at [1470, 53] on span at bounding box center [1465, 51] width 20 height 20
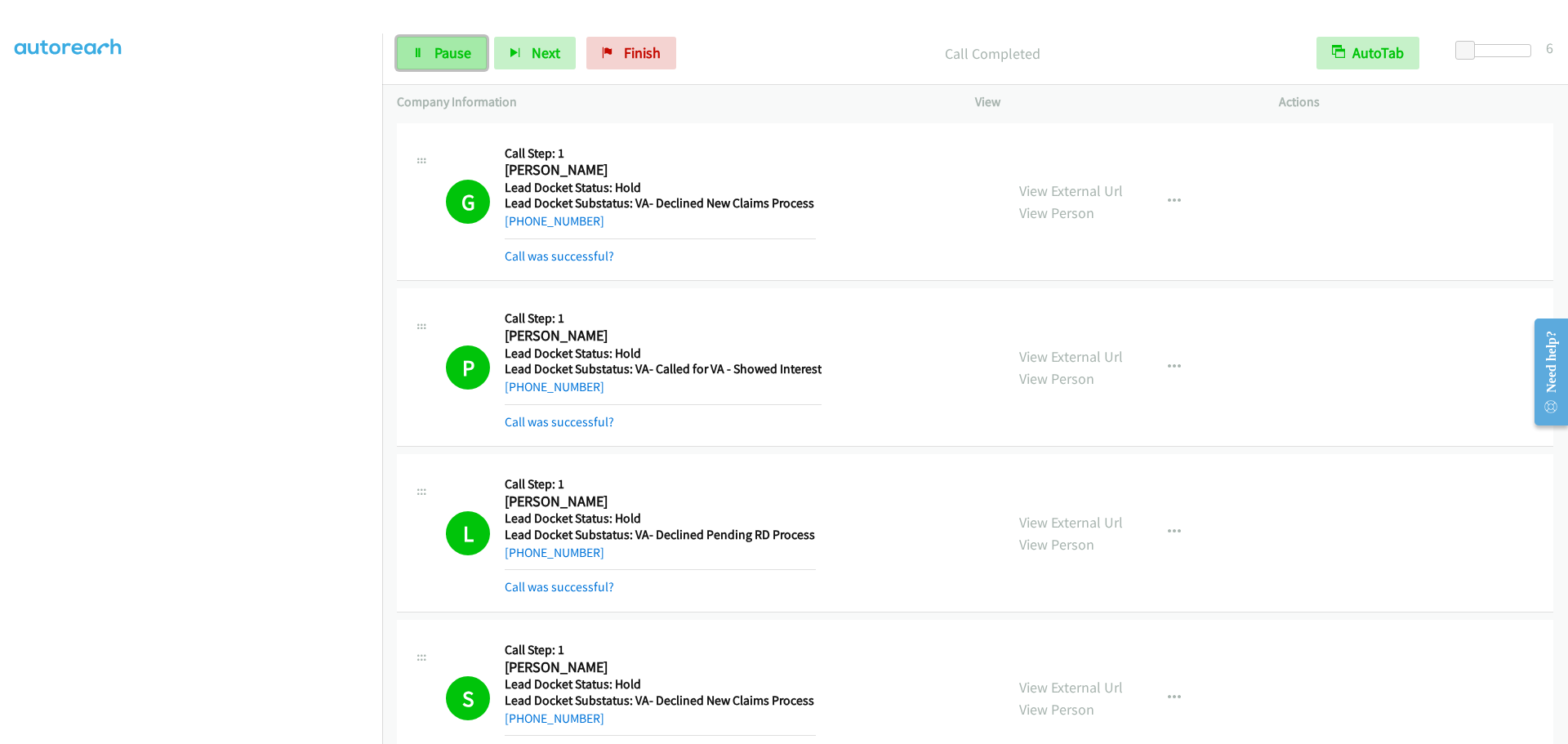
click at [455, 59] on span "Pause" at bounding box center [453, 53] width 36 height 19
